Goal: Information Seeking & Learning: Learn about a topic

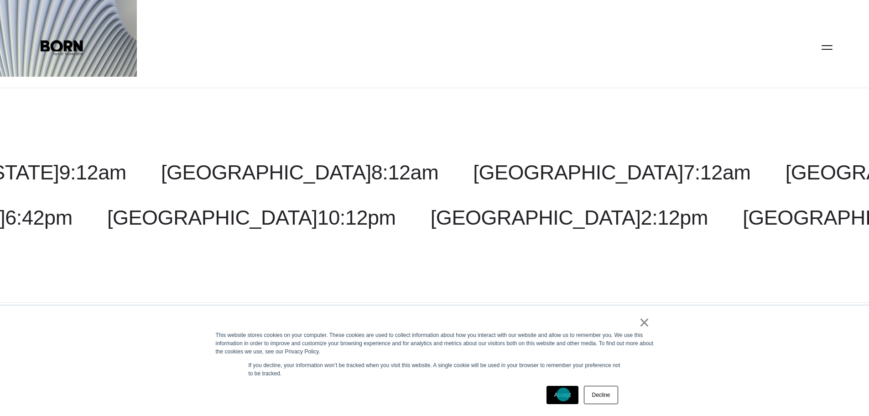
click at [564, 394] on link "Accept" at bounding box center [563, 395] width 32 height 18
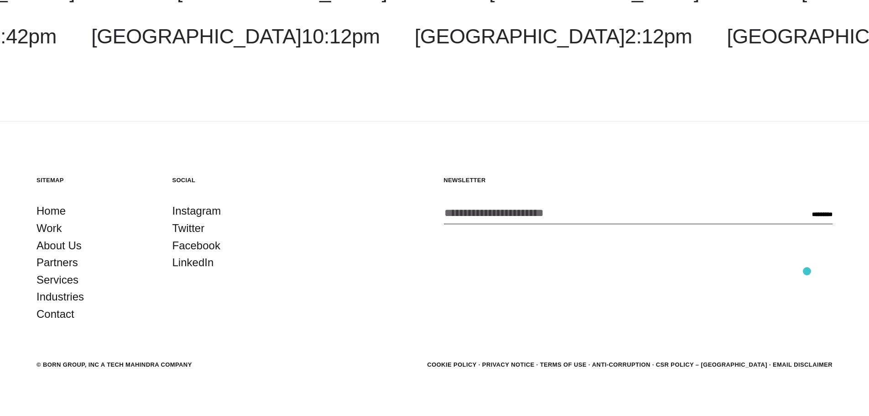
scroll to position [191, 0]
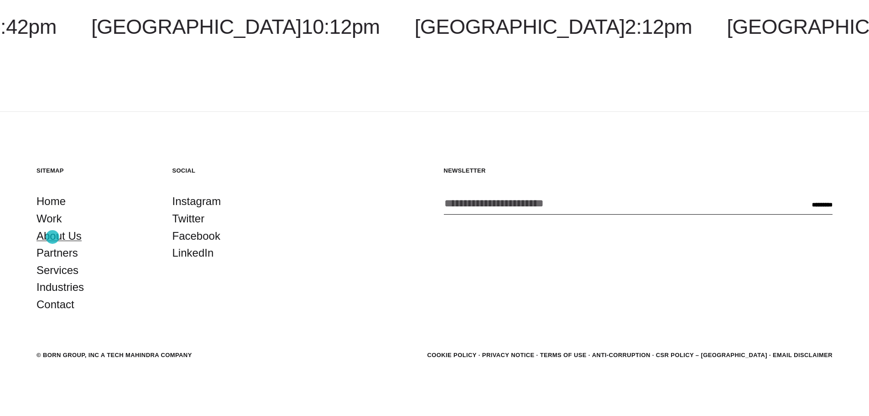
click at [52, 237] on link "About Us" at bounding box center [59, 235] width 45 height 17
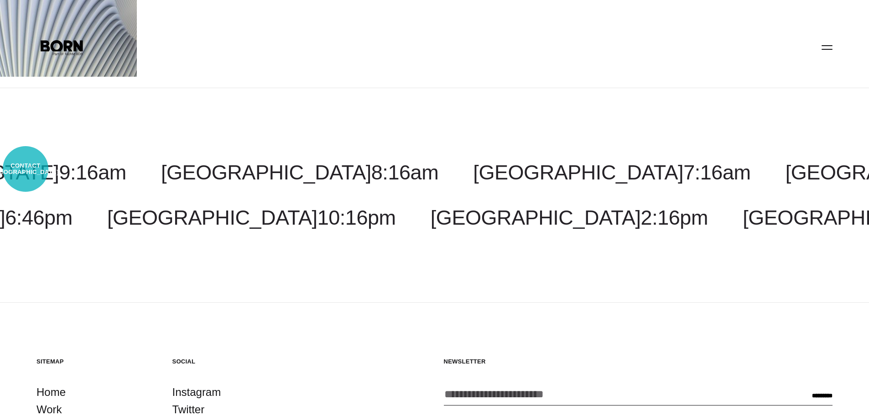
select select "*******"
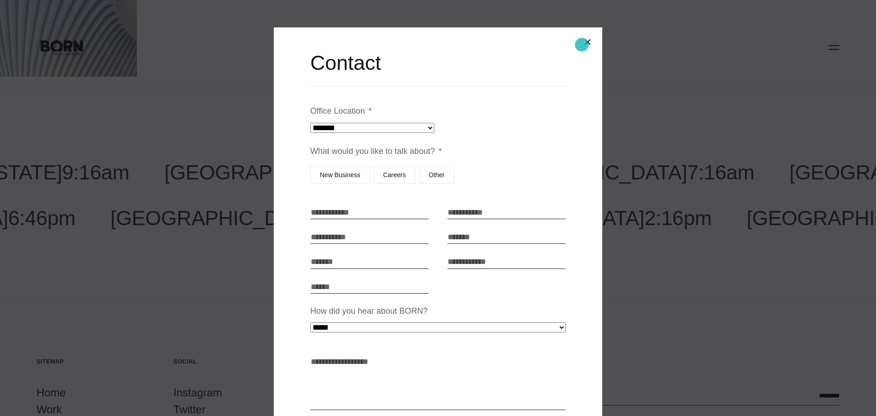
click at [583, 44] on button "Close modal" at bounding box center [588, 42] width 22 height 22
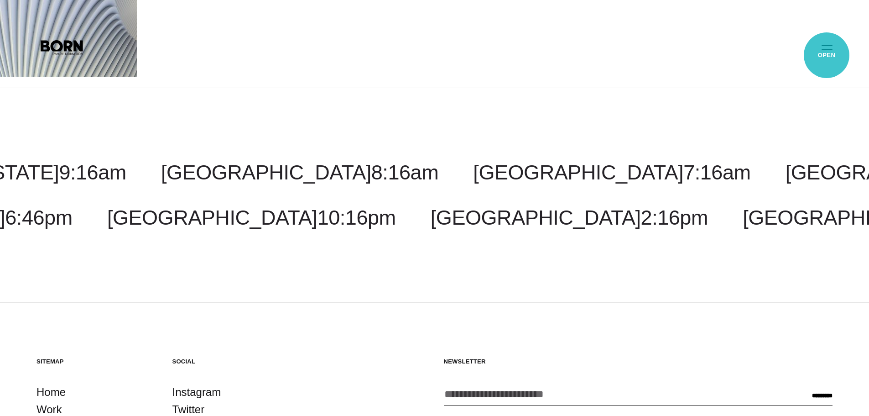
click at [827, 54] on button "Primary Menu" at bounding box center [827, 46] width 22 height 19
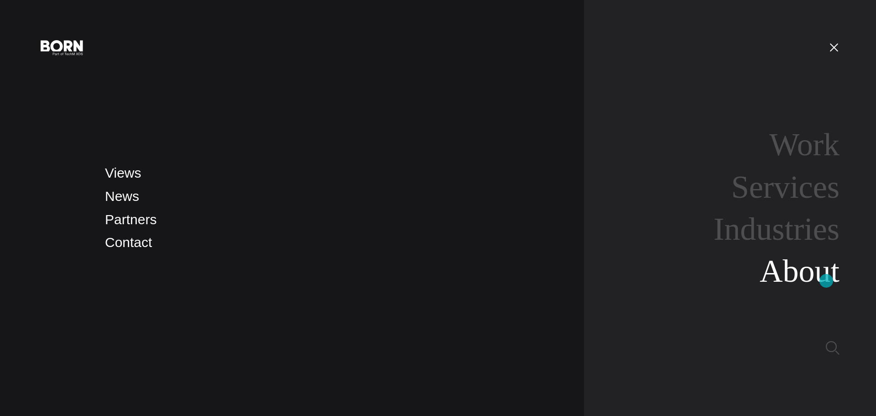
click at [826, 281] on link "About" at bounding box center [800, 270] width 80 height 35
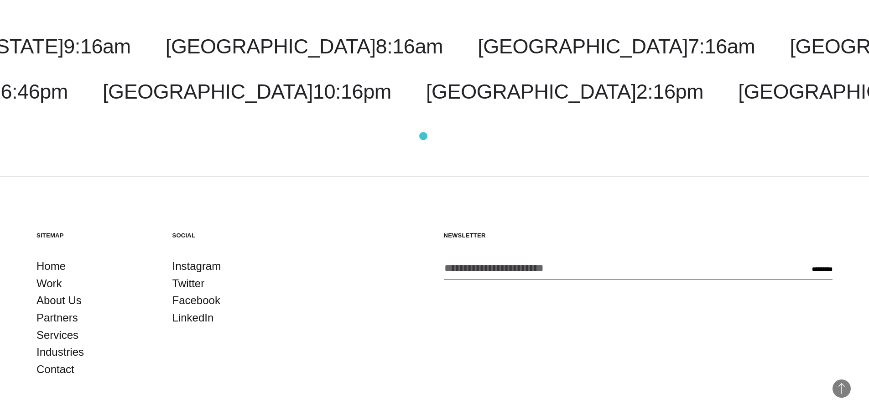
scroll to position [3458, 0]
